Goal: Information Seeking & Learning: Learn about a topic

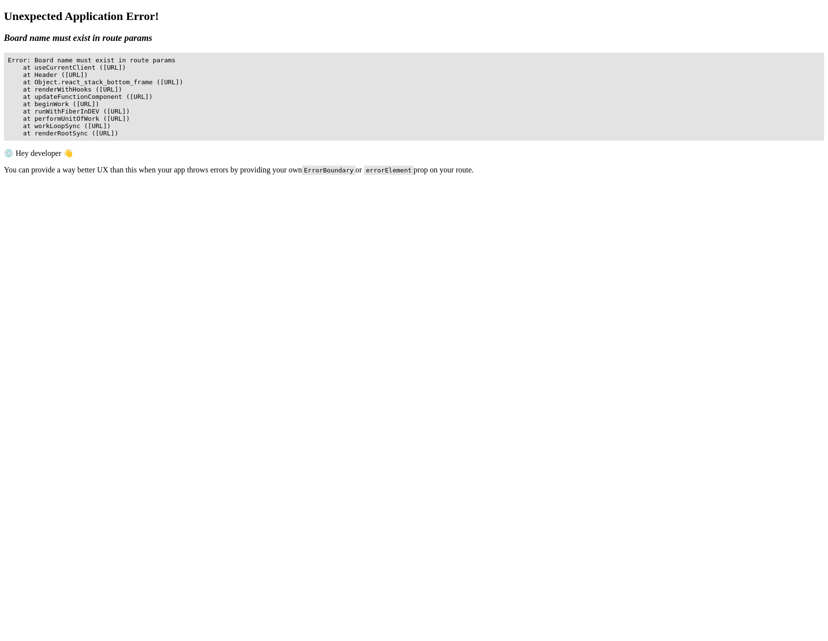
click at [170, 245] on body "Unexpected Application Error! Board name must exist in route params 💿 Hey devel…" at bounding box center [414, 133] width 820 height 247
click at [174, 218] on body "Unexpected Application Error! Board name must exist in route params 💿 Hey devel…" at bounding box center [414, 133] width 820 height 247
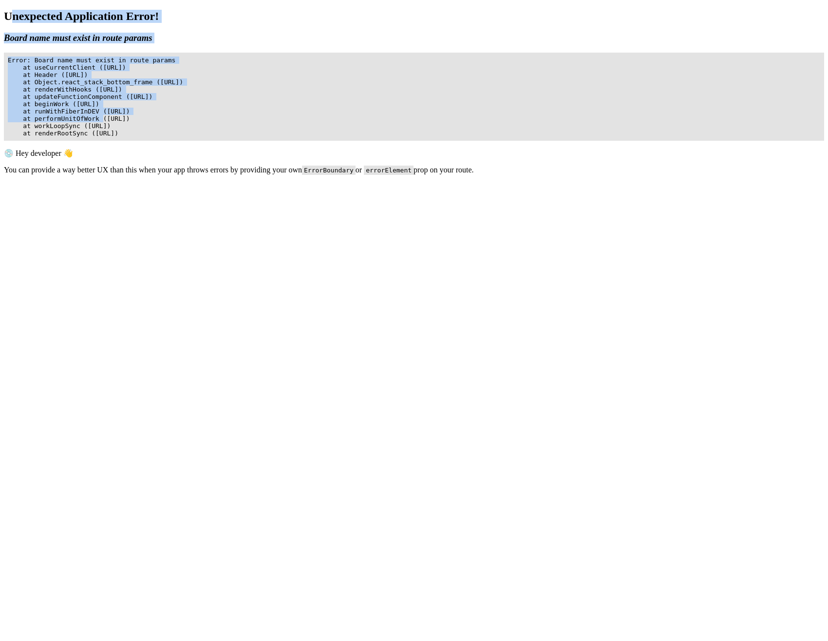
drag, startPoint x: 4, startPoint y: 6, endPoint x: 305, endPoint y: 56, distance: 304.5
click at [305, 56] on div "Unexpected Application Error! Board name must exist in route params 💿 Hey devel…" at bounding box center [414, 92] width 820 height 165
copy div "nexpected Application Error! Board name must exist in route params Error: Board…"
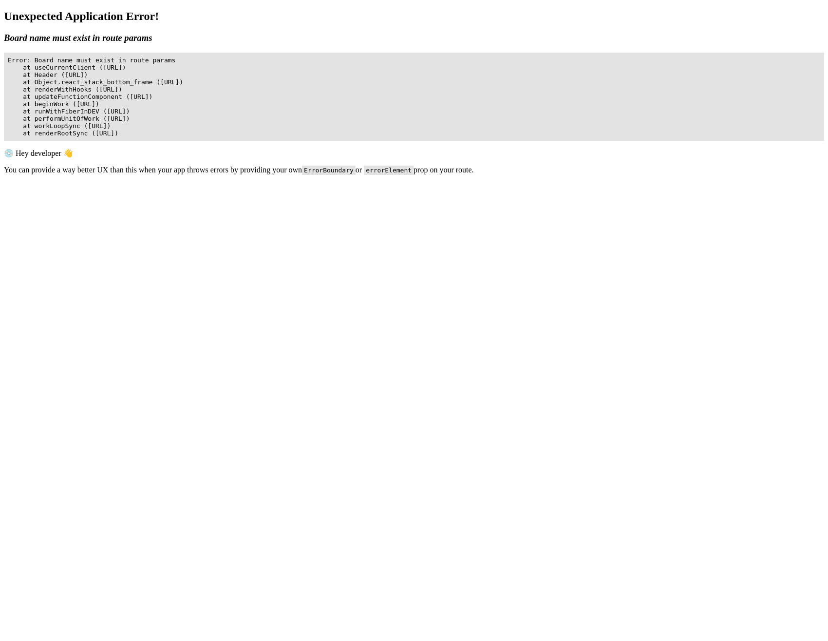
click at [228, 257] on body "Unexpected Application Error! Board name must exist in route params 💿 Hey devel…" at bounding box center [414, 133] width 820 height 247
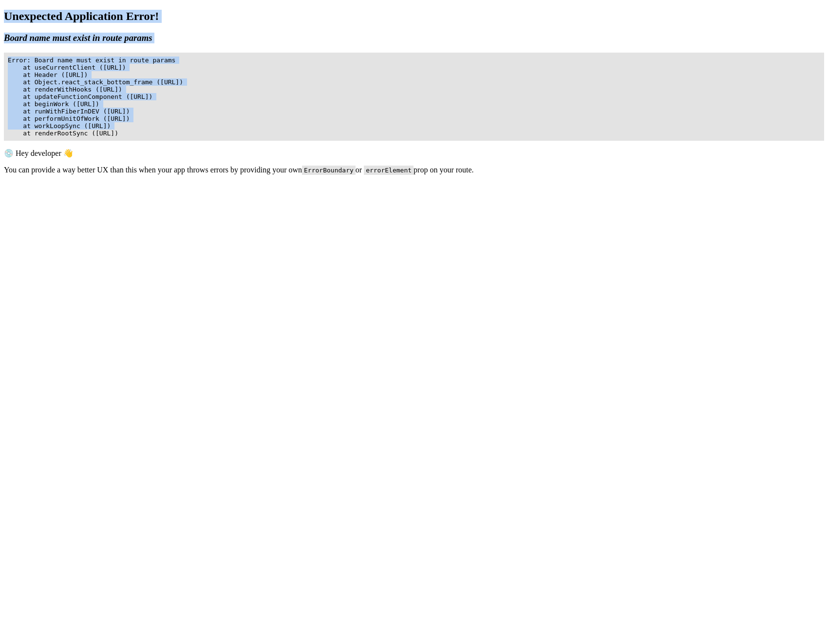
drag, startPoint x: 1, startPoint y: 4, endPoint x: 450, endPoint y: 51, distance: 451.0
click at [450, 51] on div "Unexpected Application Error! Board name must exist in route params 💿 Hey devel…" at bounding box center [414, 92] width 820 height 165
copy div "Unexpected Application Error! Board name must exist in route params Error: Boar…"
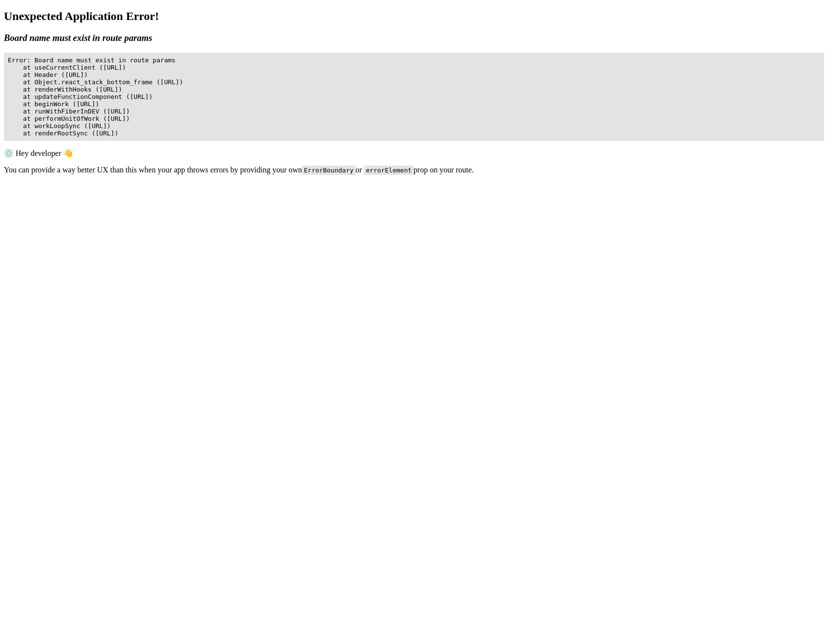
click at [717, 257] on body "Unexpected Application Error! Board name must exist in route params 💿 Hey devel…" at bounding box center [414, 133] width 820 height 247
click at [386, 257] on body "Unexpected Application Error! Board name must exist in route params 💿 Hey devel…" at bounding box center [414, 133] width 820 height 247
click at [695, 257] on body "Unexpected Application Error! Board name must exist in route params 💿 Hey devel…" at bounding box center [414, 133] width 820 height 247
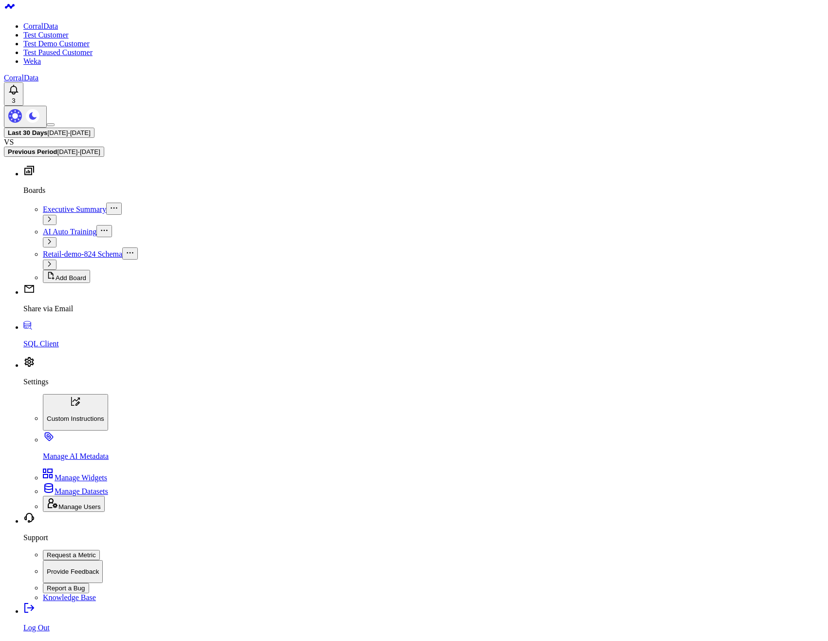
scroll to position [107, 0]
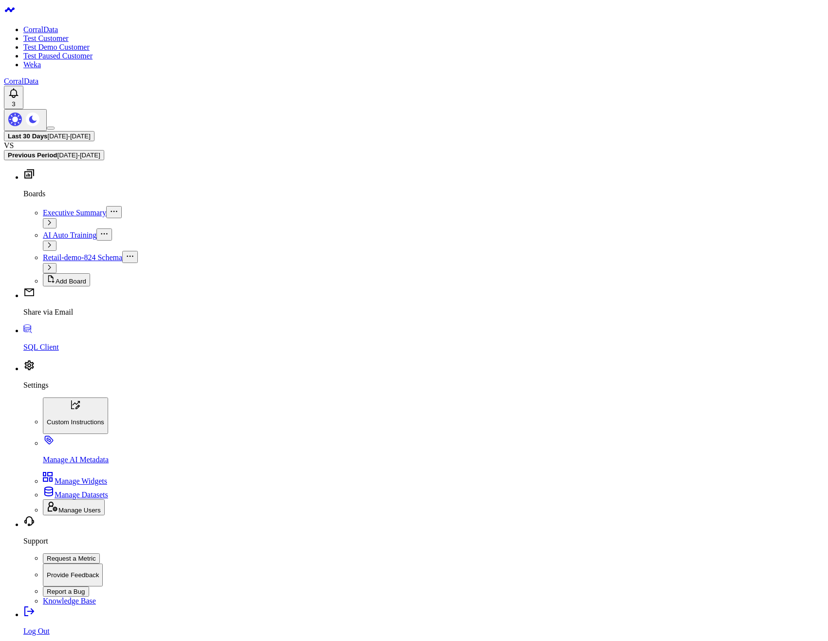
click at [182, 131] on div "Last 30 Days 07/25/25 - 08/23/25 VS Previous Period 06/25/25 - 07/24/25" at bounding box center [414, 145] width 820 height 29
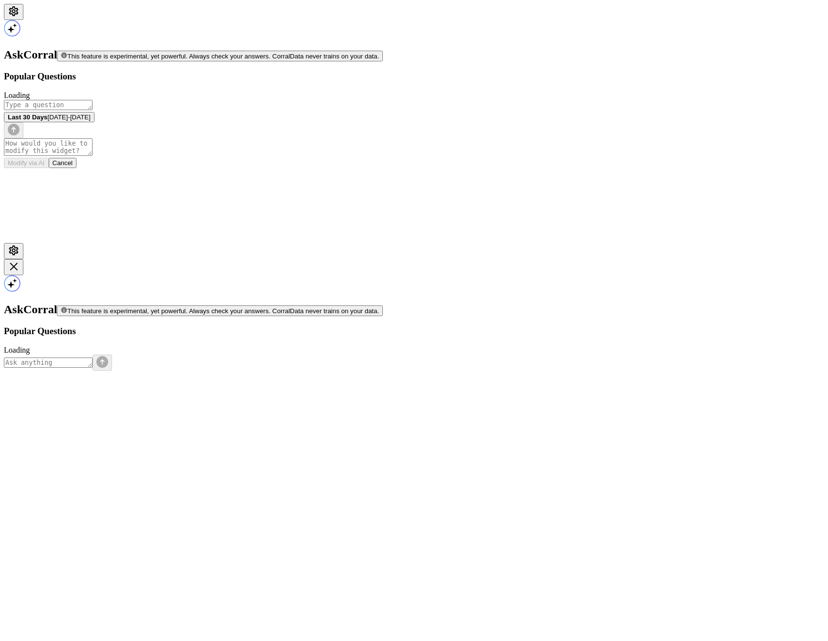
scroll to position [10, 0]
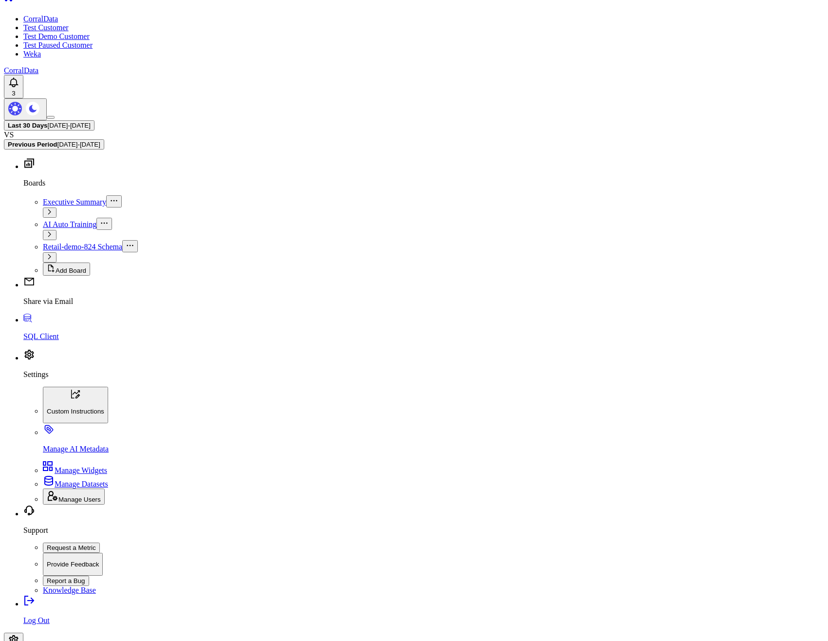
type textarea "h"
type textarea "say ok and nothing else"
type textarea "What are my top sources of revenue?"
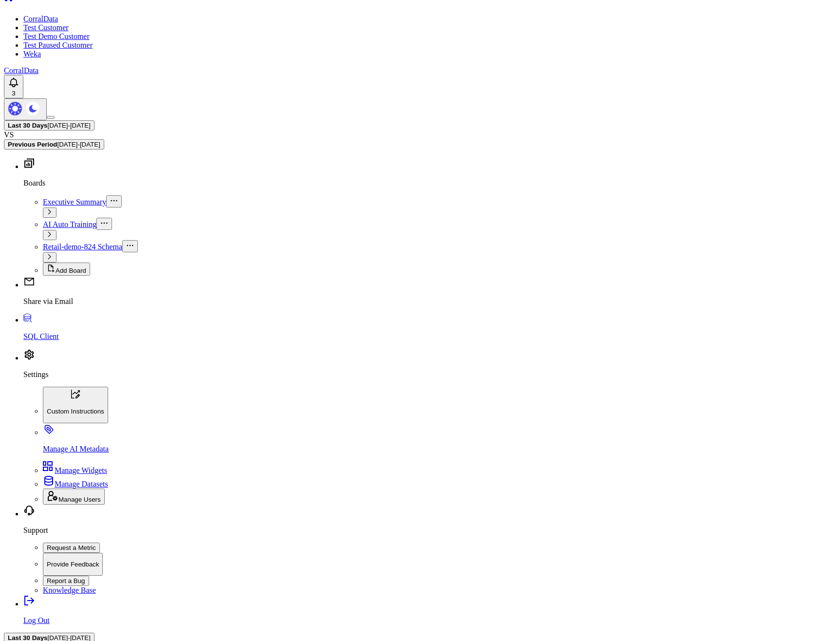
scroll to position [0, 0]
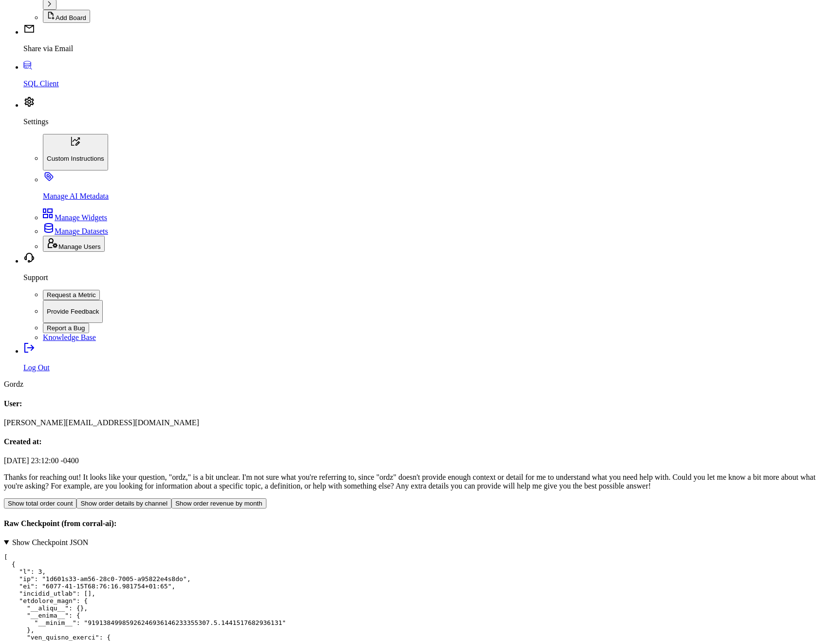
scroll to position [175, 0]
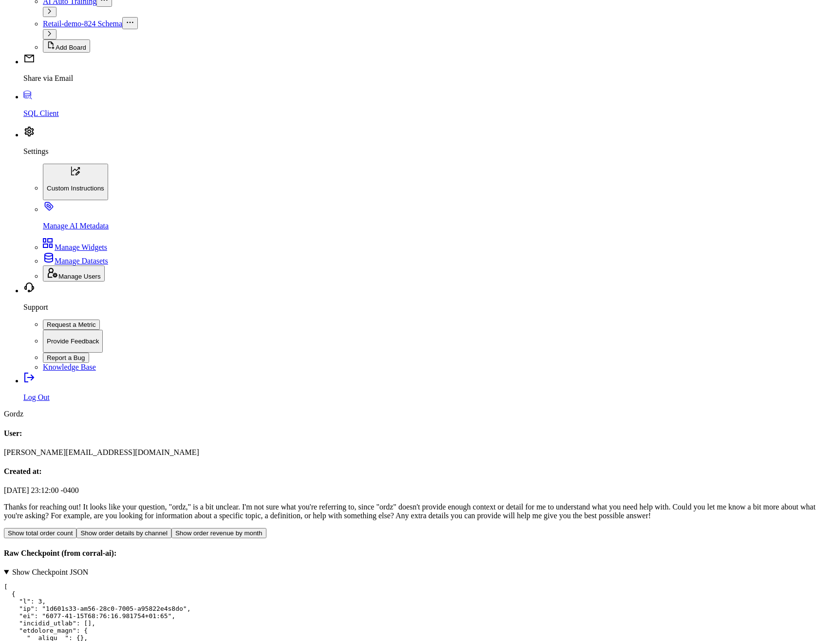
scroll to position [0, 0]
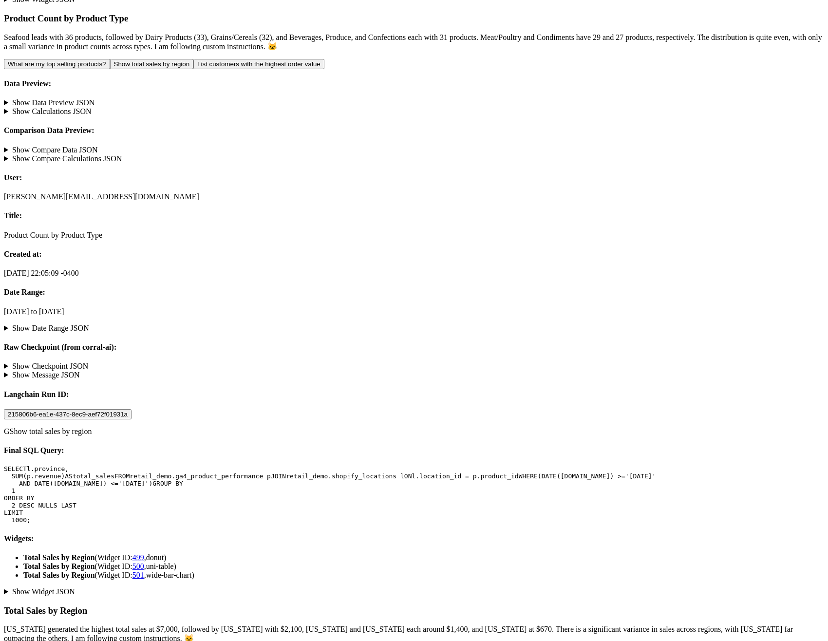
scroll to position [1425, 0]
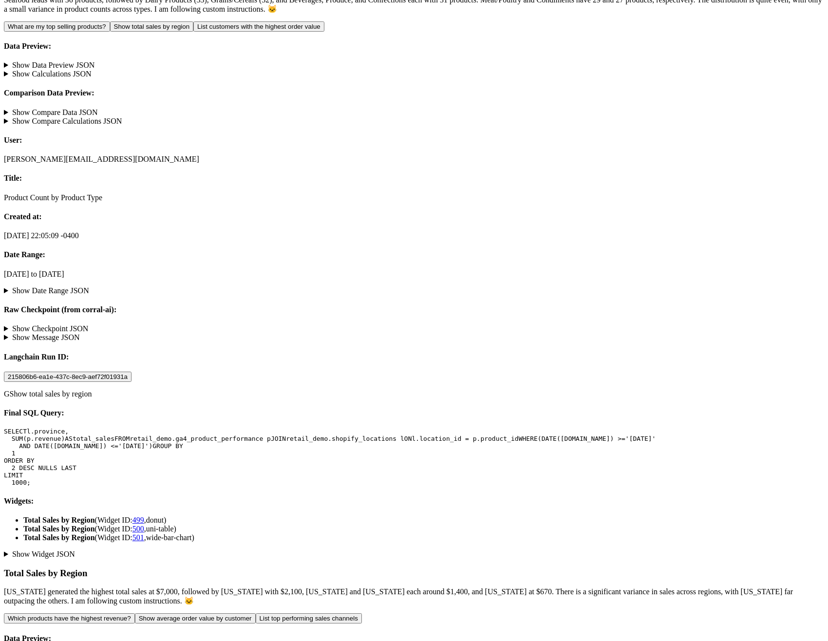
click at [256, 516] on li "Total Sales by Region (Widget ID: 499 , donut )" at bounding box center [423, 520] width 801 height 9
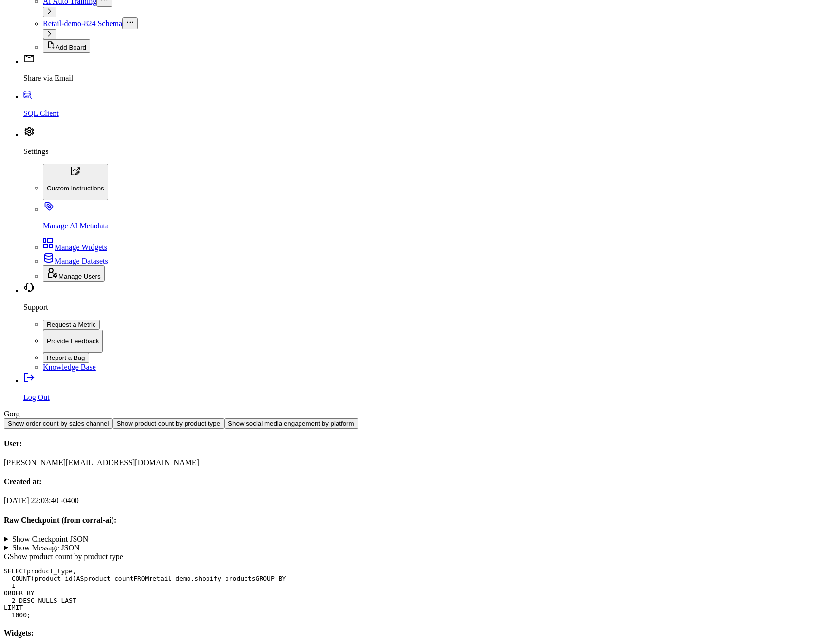
scroll to position [117, 0]
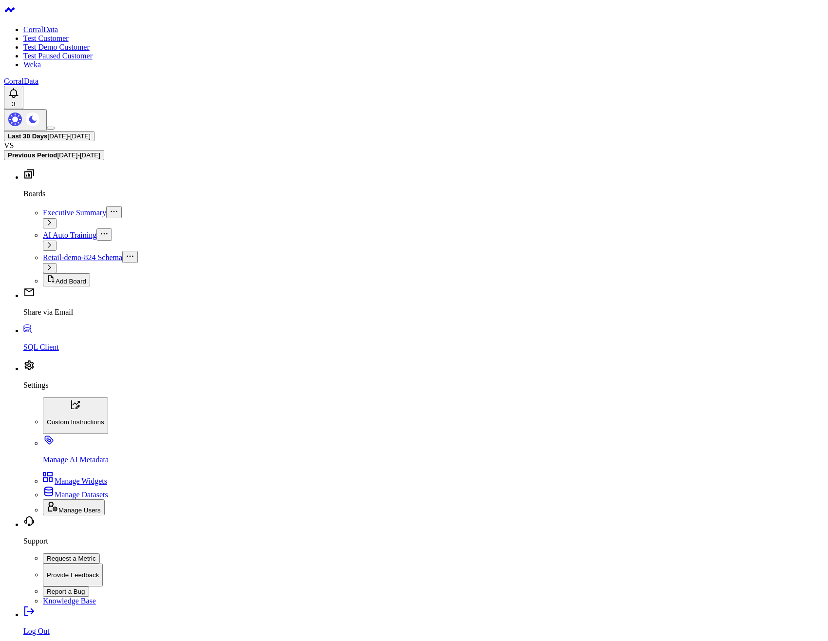
click at [48, 352] on p "SQL Client" at bounding box center [423, 347] width 801 height 9
click at [36, 390] on p "Settings" at bounding box center [423, 385] width 801 height 9
click at [392, 400] on body "CorralData Test Customer Test Demo Customer Test Paused Customer Weka CorralDat…" at bounding box center [414, 556] width 820 height 1105
click at [494, 410] on body "CorralData Test Customer Test Demo Customer Test Paused Customer Weka CorralDat…" at bounding box center [414, 556] width 820 height 1105
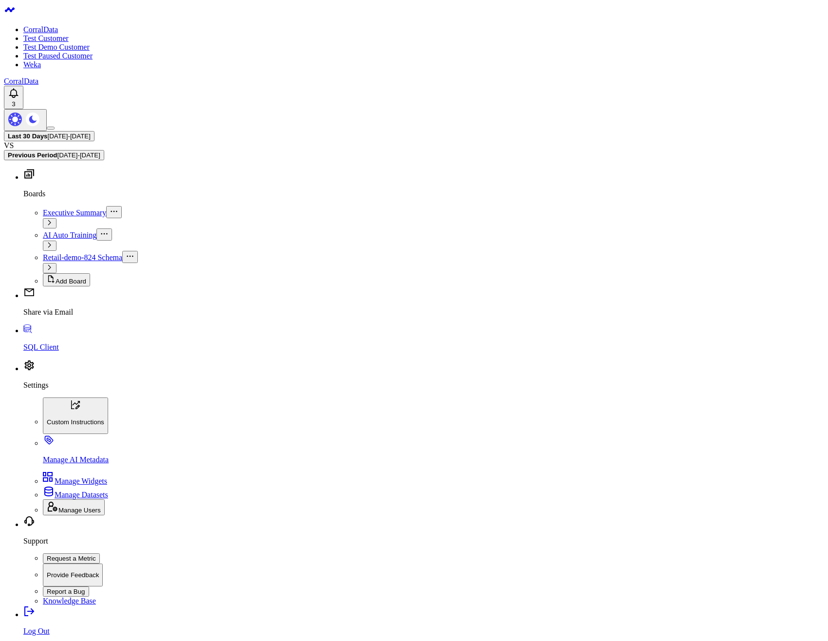
click at [47, 352] on p "SQL Client" at bounding box center [423, 347] width 801 height 9
click at [105, 390] on link "Settings" at bounding box center [423, 376] width 801 height 25
click at [260, 486] on body "CorralData Test Customer Test Demo Customer Test Paused Customer Weka CorralDat…" at bounding box center [414, 556] width 820 height 1105
click at [159, 381] on body "CorralData Test Customer Test Demo Customer Test Paused Customer Weka CorralDat…" at bounding box center [414, 556] width 820 height 1105
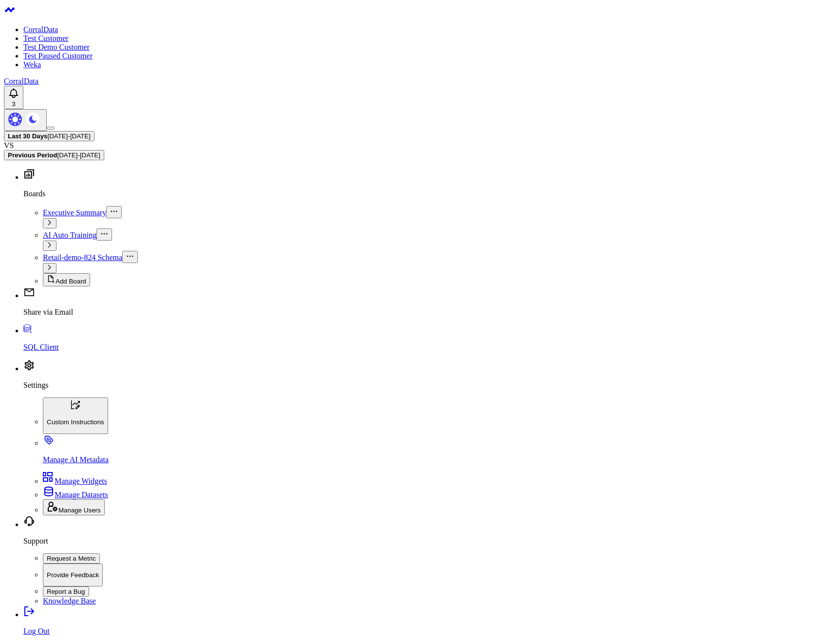
drag, startPoint x: 74, startPoint y: 77, endPoint x: 196, endPoint y: 142, distance: 138.6
click at [34, 352] on p "SQL Client" at bounding box center [423, 347] width 801 height 9
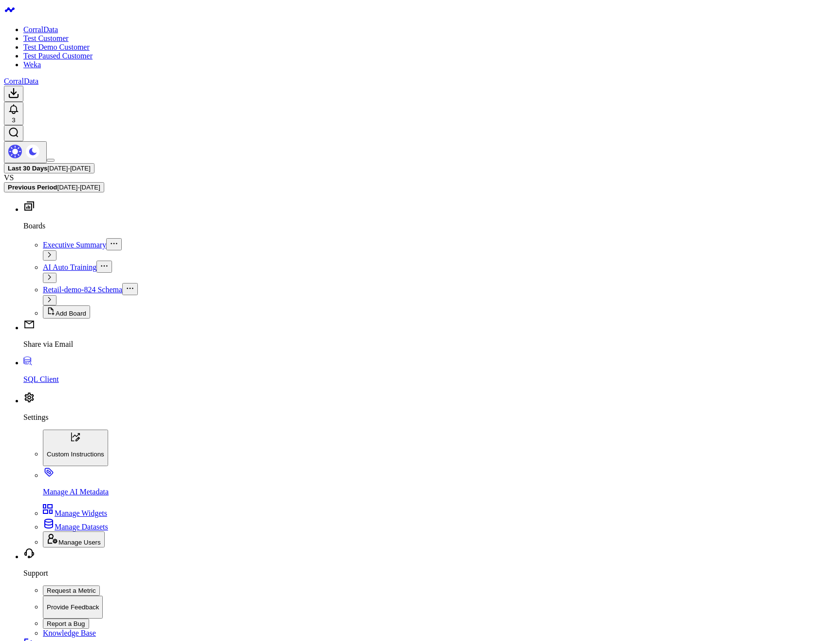
click at [430, 329] on body "CorralData Test Customer Test Demo Customer Test Paused Customer Weka CorralDat…" at bounding box center [414, 471] width 820 height 935
click at [480, 263] on body "CorralData Test Customer Test Demo Customer Test Paused Customer Weka CorralDat…" at bounding box center [414, 467] width 820 height 926
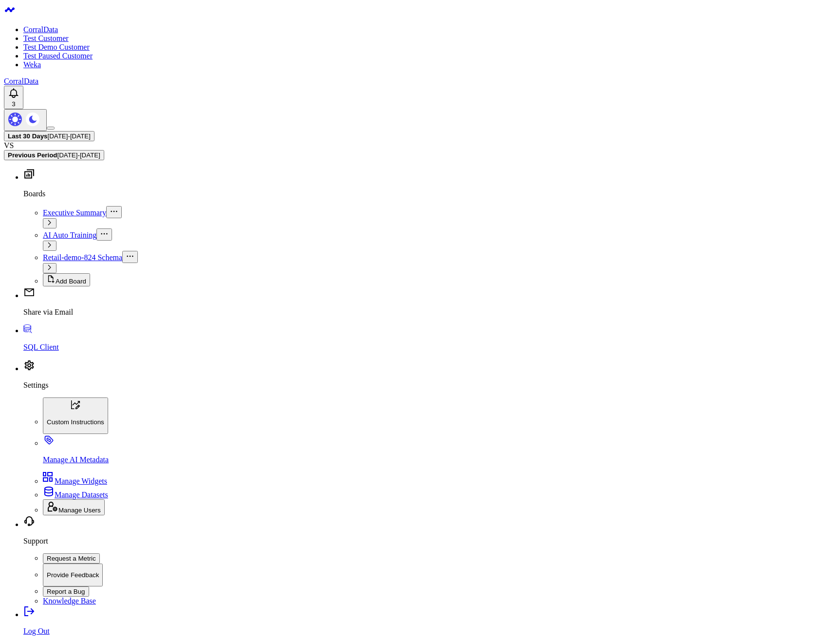
drag, startPoint x: 122, startPoint y: 72, endPoint x: 155, endPoint y: 96, distance: 41.0
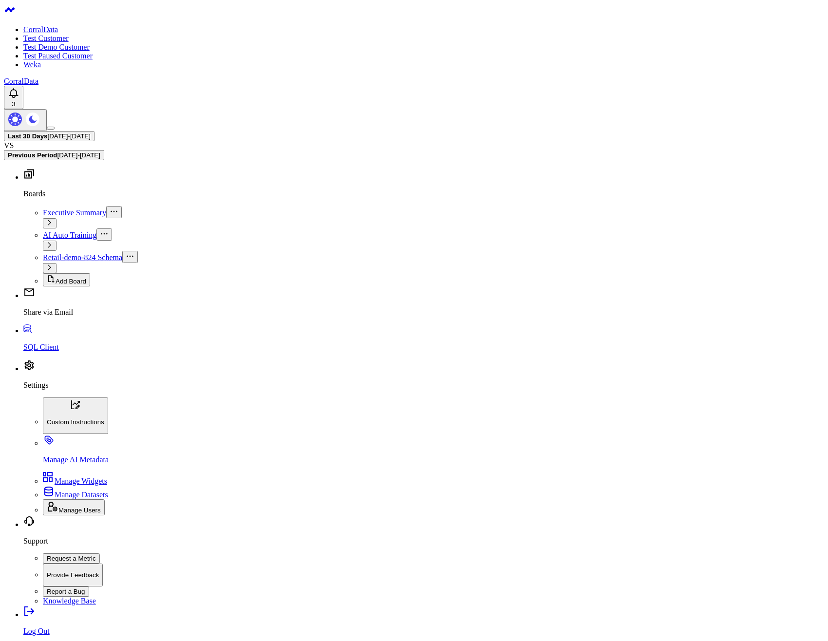
click at [95, 189] on body "CorralData Test Customer Test Demo Customer Test Paused Customer Weka CorralDat…" at bounding box center [414, 482] width 820 height 956
click at [180, 239] on body "CorralData Test Customer Test Demo Customer Test Paused Customer Weka CorralDat…" at bounding box center [414, 482] width 820 height 956
click at [294, 284] on body "CorralData Test Customer Test Demo Customer Test Paused Customer Weka CorralDat…" at bounding box center [414, 482] width 820 height 956
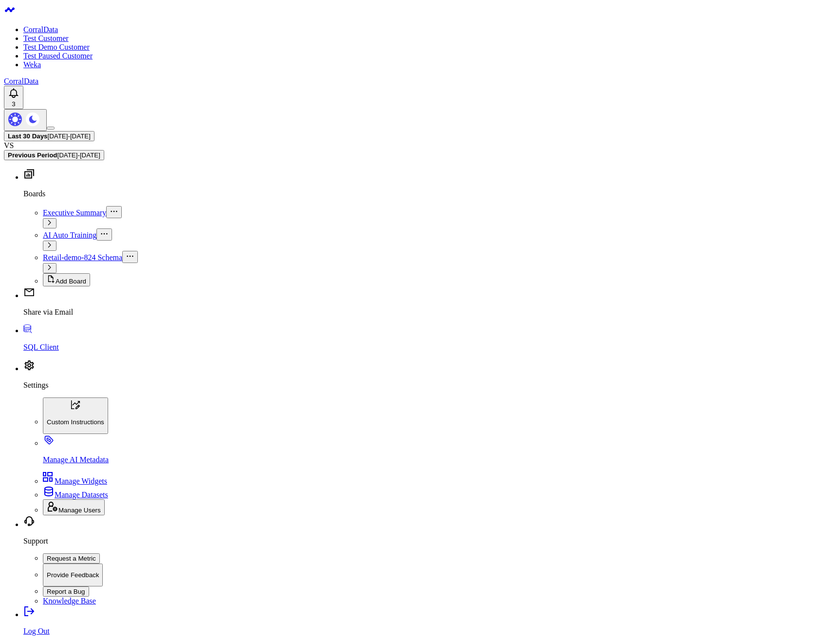
drag, startPoint x: 50, startPoint y: 78, endPoint x: 74, endPoint y: 94, distance: 28.9
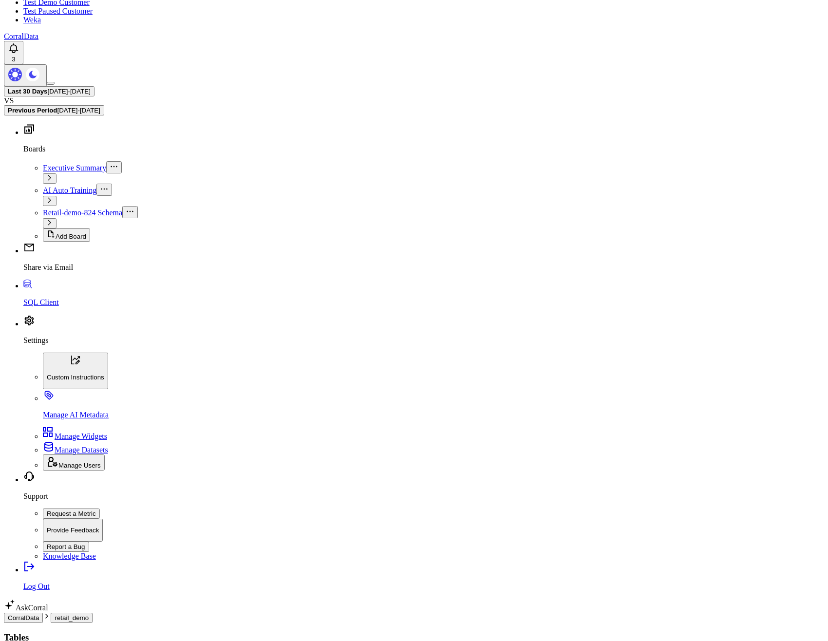
scroll to position [79, 0]
